Goal: Task Accomplishment & Management: Use online tool/utility

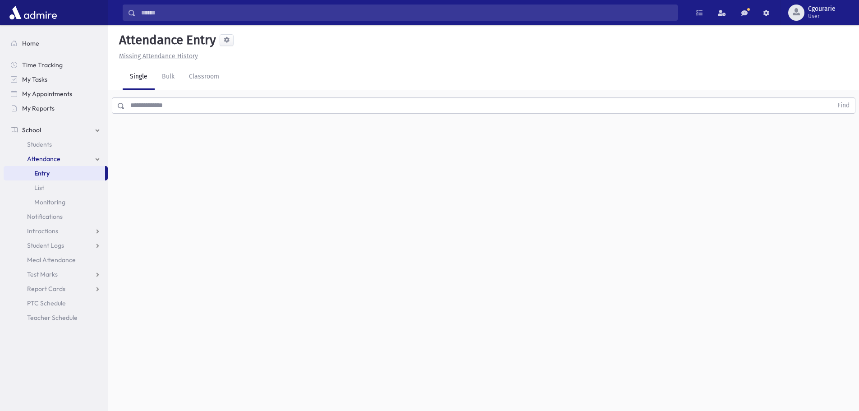
click at [47, 160] on span "Attendance" at bounding box center [43, 159] width 33 height 8
click at [64, 160] on link "Attendance" at bounding box center [56, 158] width 104 height 14
click at [65, 172] on link "Entry" at bounding box center [54, 173] width 101 height 14
click at [182, 107] on input "text" at bounding box center [478, 105] width 707 height 16
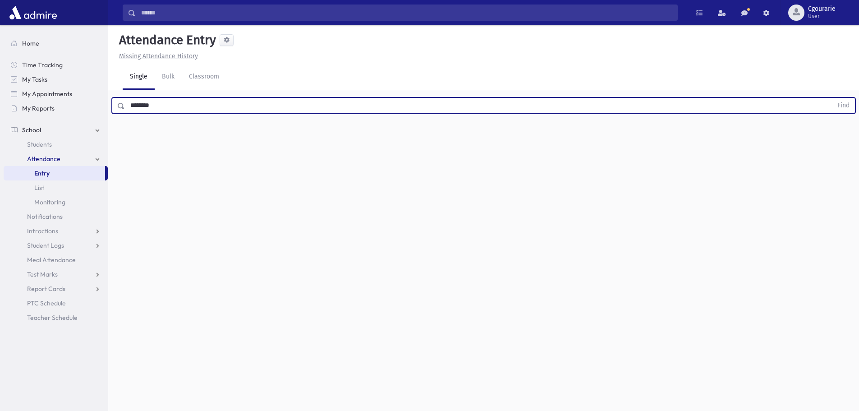
type input "********"
click at [831, 98] on button "Find" at bounding box center [842, 105] width 23 height 15
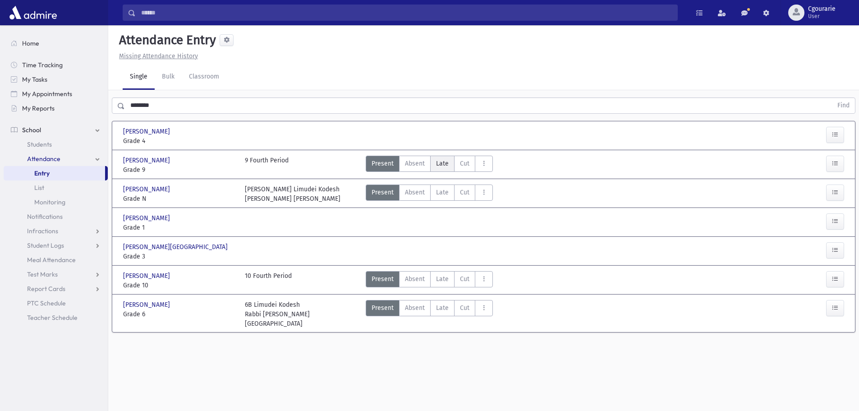
click at [443, 163] on span "Late" at bounding box center [442, 163] width 13 height 9
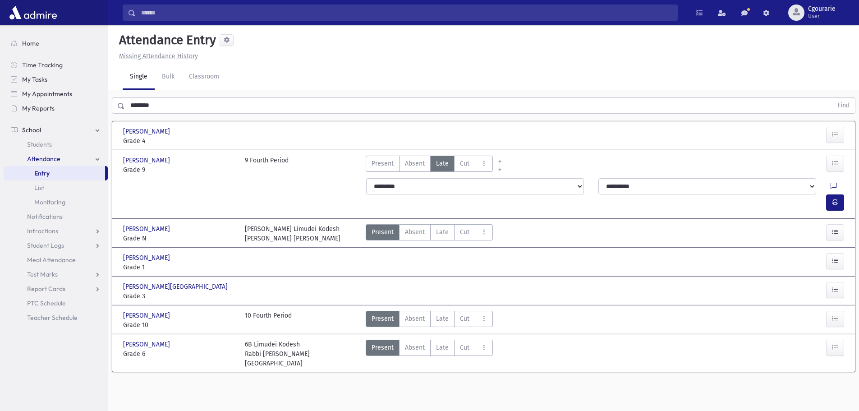
click at [241, 136] on div at bounding box center [301, 136] width 122 height 19
click at [444, 343] on span "Late" at bounding box center [442, 347] width 13 height 9
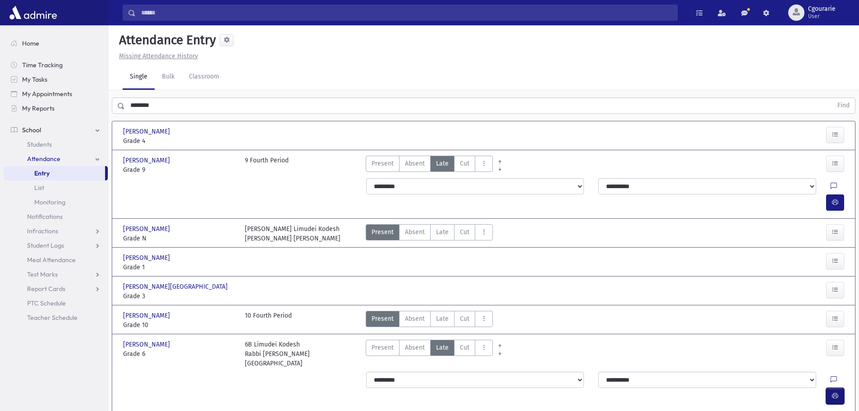
click at [831, 392] on icon "button" at bounding box center [834, 396] width 6 height 8
click at [384, 161] on span "Present" at bounding box center [382, 163] width 22 height 9
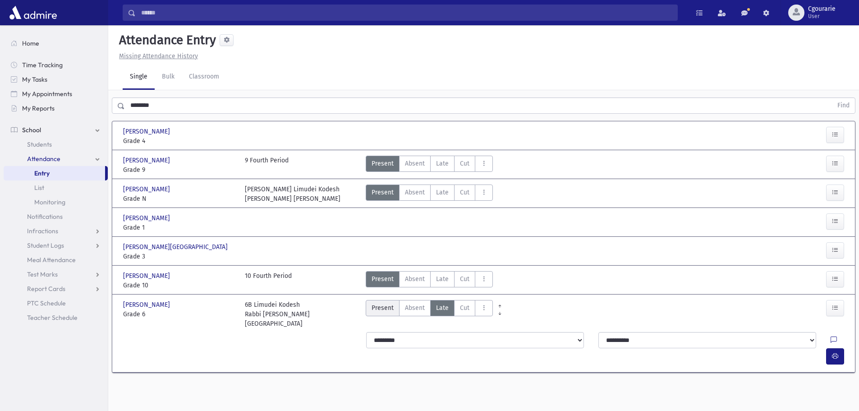
click at [376, 308] on span "Present" at bounding box center [382, 307] width 22 height 9
